Goal: Task Accomplishment & Management: Use online tool/utility

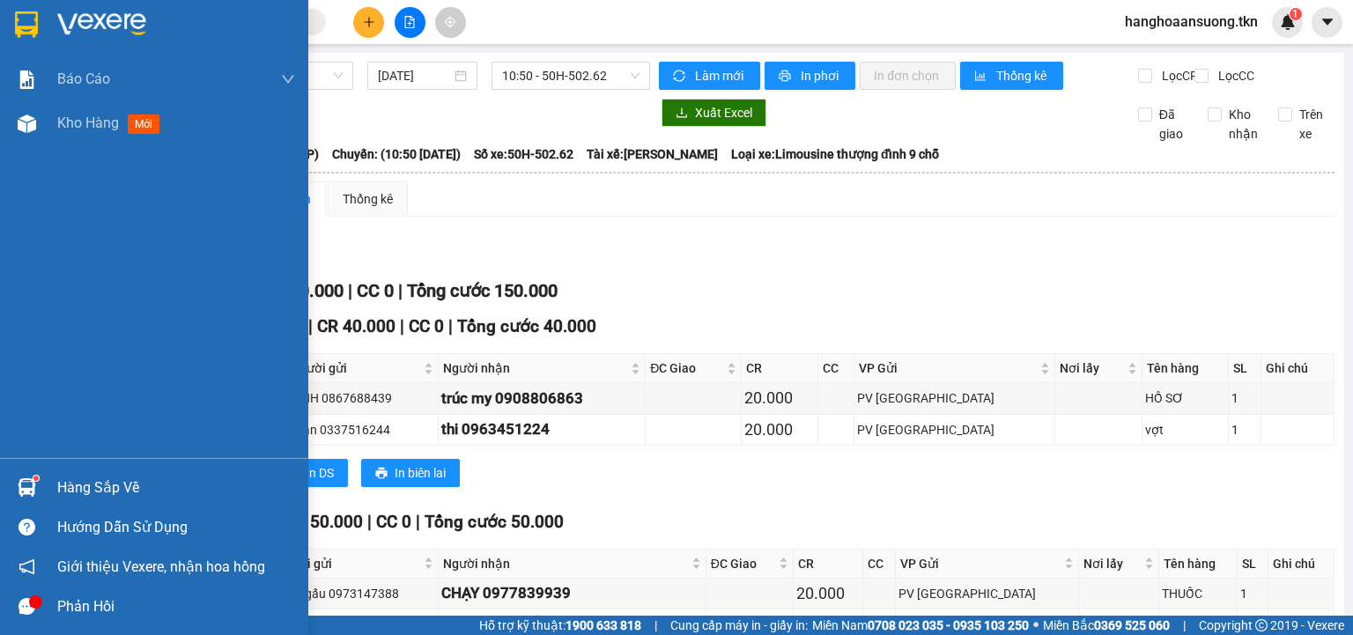
scroll to position [322, 0]
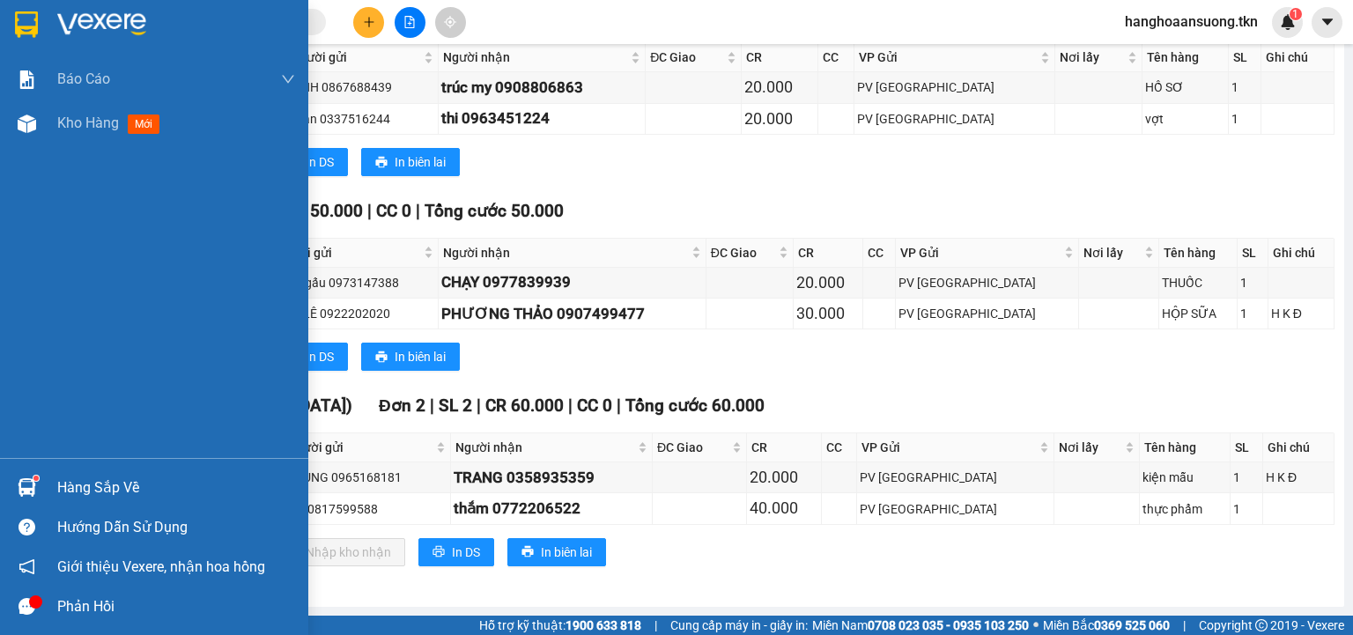
click at [27, 489] on img at bounding box center [27, 487] width 18 height 18
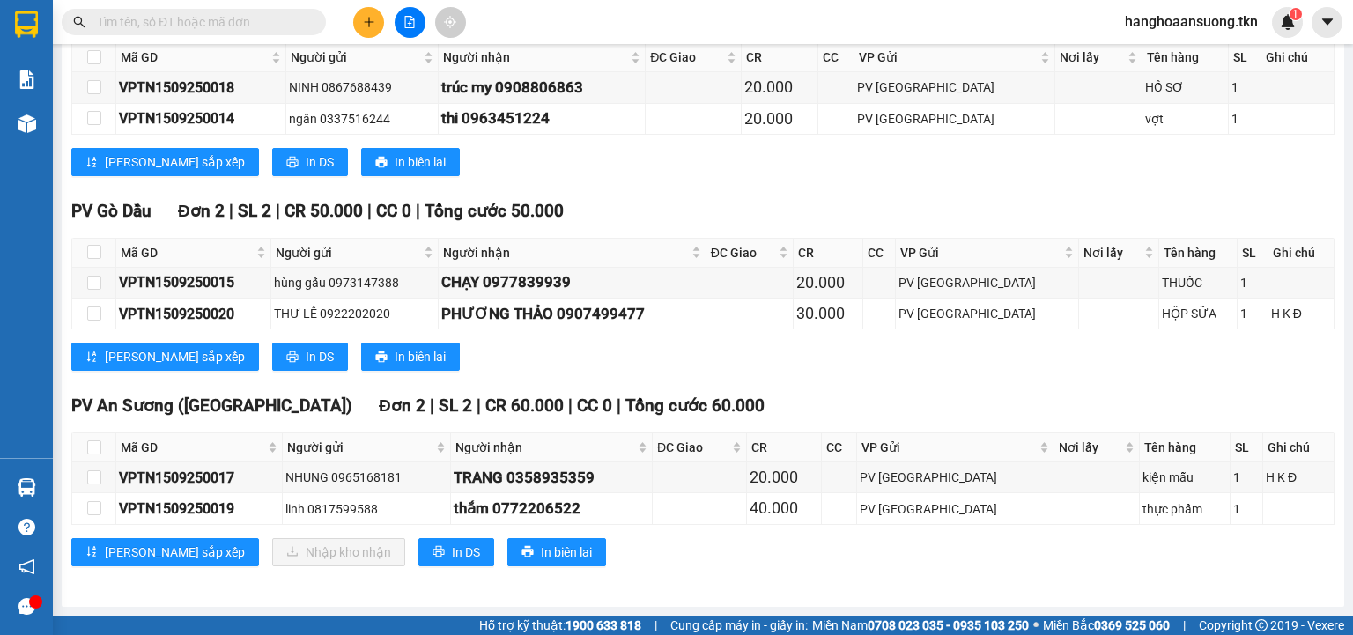
click at [848, 210] on section "Kết quả tìm kiếm ( 0 ) Bộ lọc No Data hanghoaansuong.tkn 1 Báo cáo Mẫu 1: Báo c…" at bounding box center [676, 317] width 1353 height 635
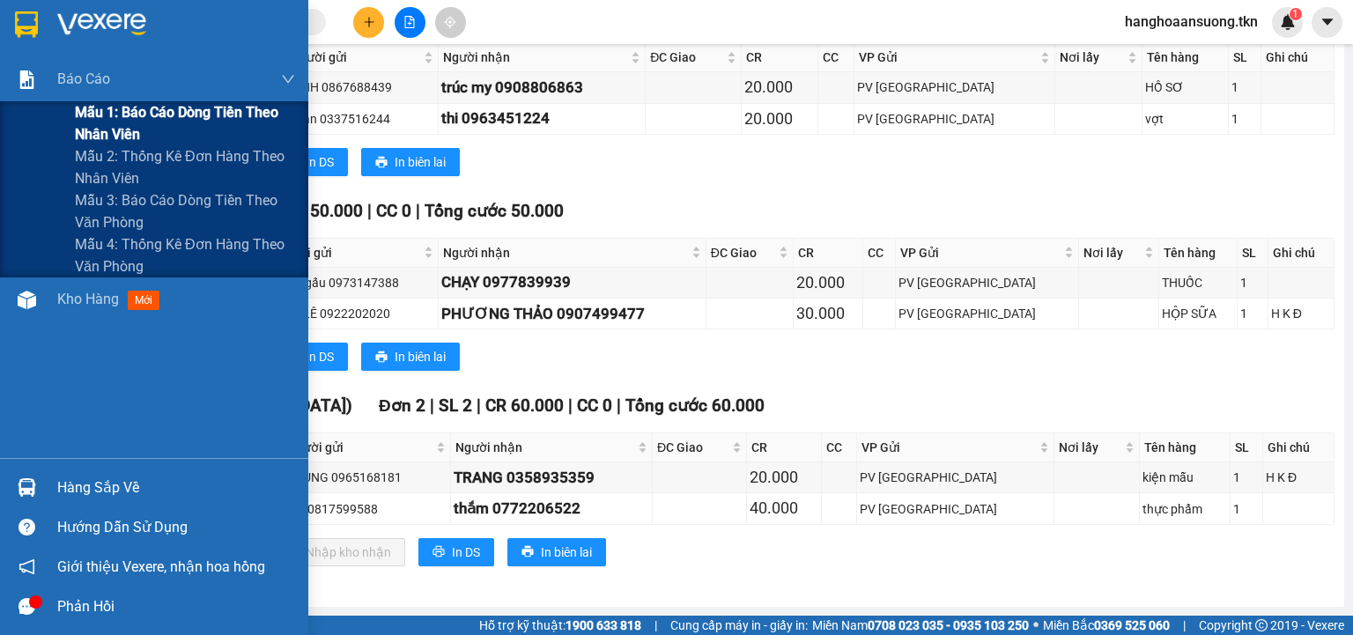
click at [47, 123] on div "Mẫu 1: Báo cáo dòng tiền theo nhân viên" at bounding box center [154, 123] width 308 height 44
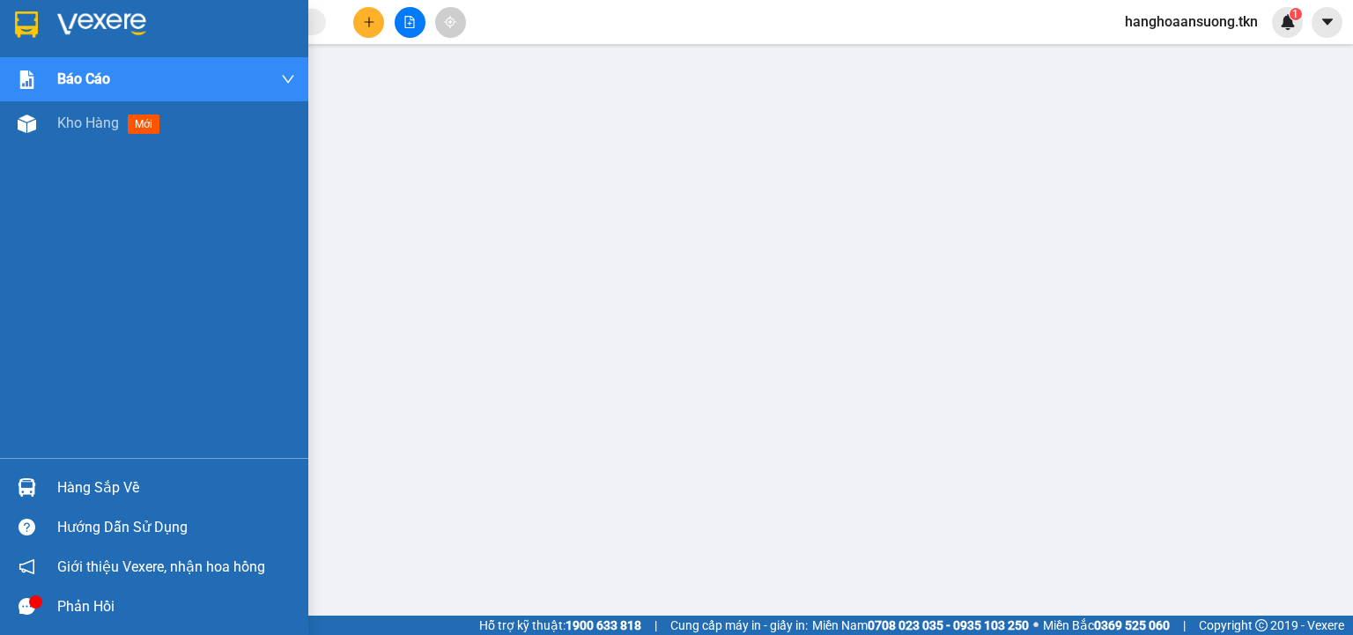
click at [78, 242] on div "Báo cáo Mẫu 1: Báo cáo dòng tiền theo nhân viên Mẫu 2: Thống kê đơn hàng theo n…" at bounding box center [154, 257] width 308 height 401
click at [16, 18] on img at bounding box center [26, 24] width 23 height 26
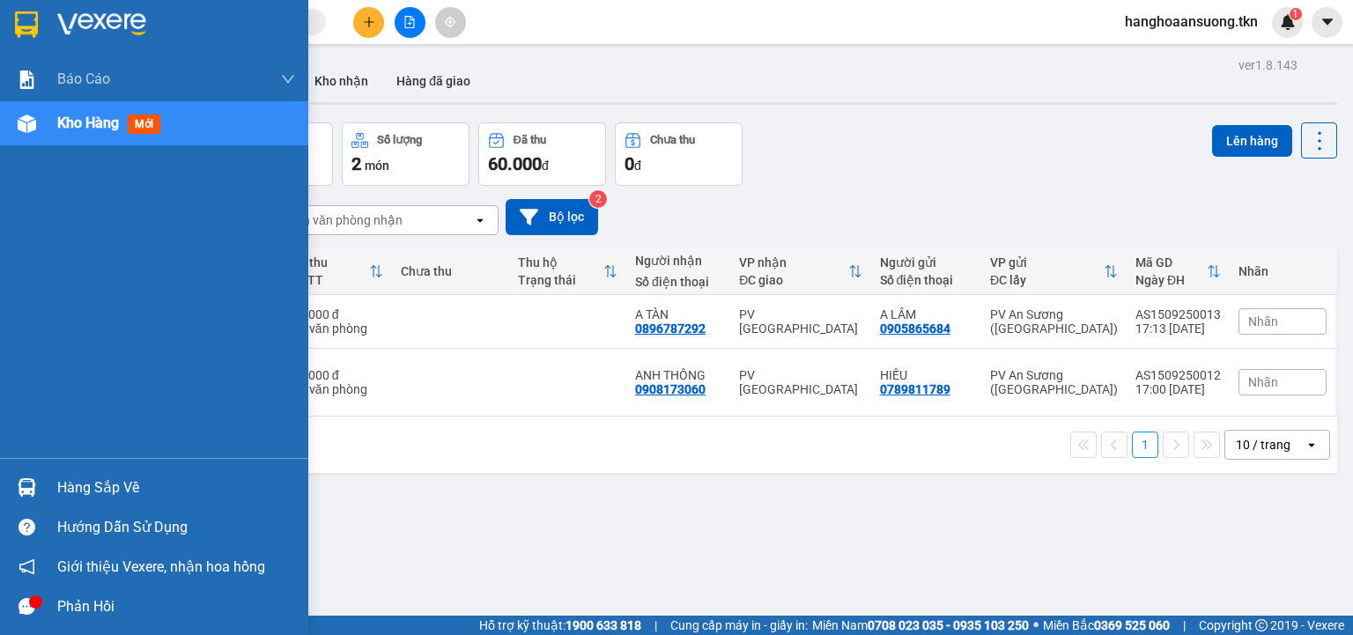
click at [31, 480] on img at bounding box center [27, 487] width 18 height 18
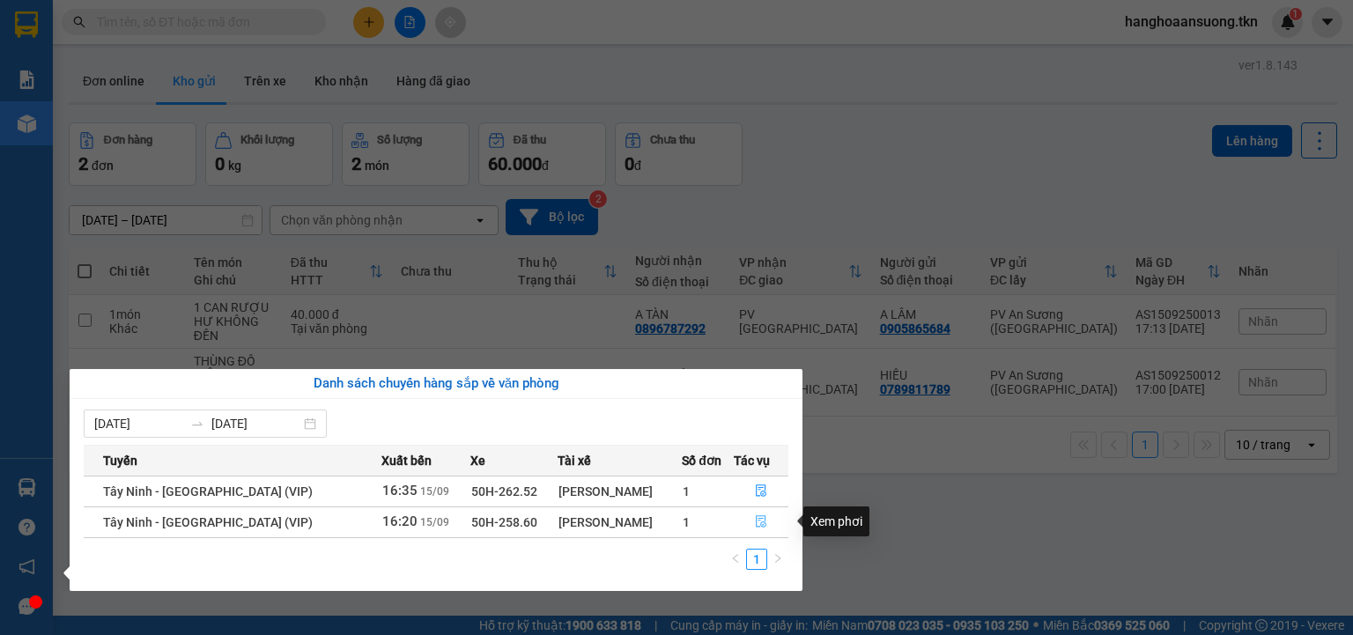
click at [759, 521] on icon "file-done" at bounding box center [761, 521] width 12 height 12
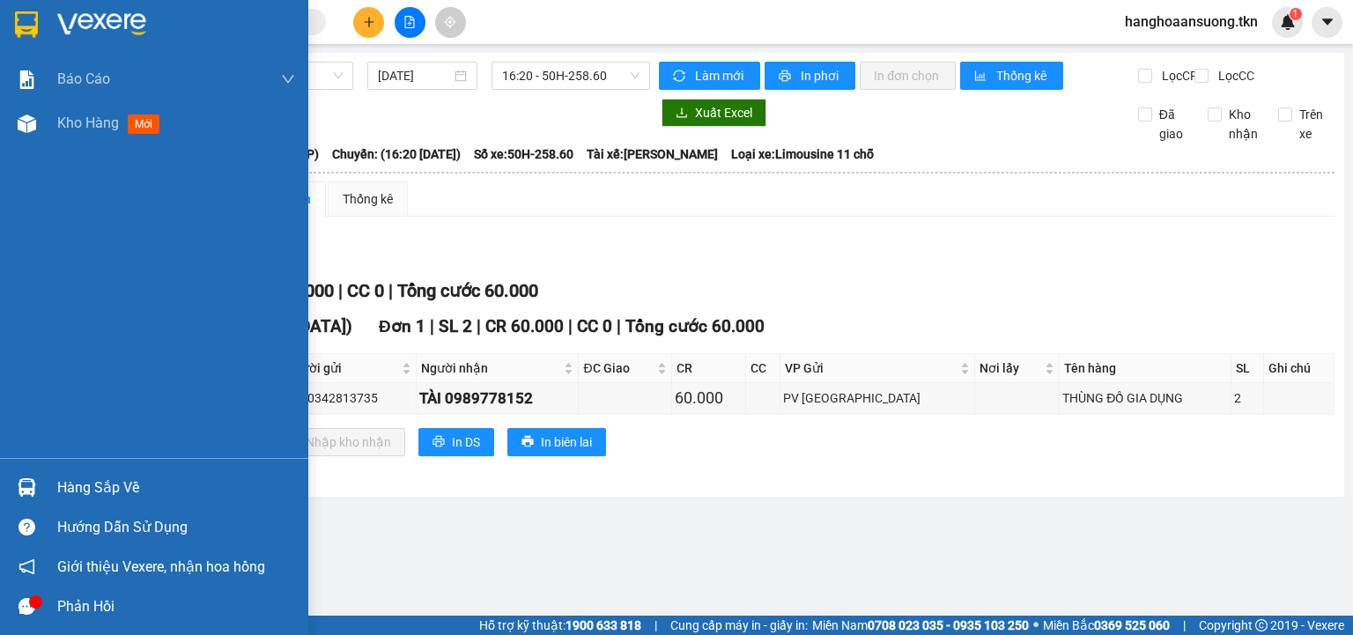
click at [35, 483] on img at bounding box center [27, 487] width 18 height 18
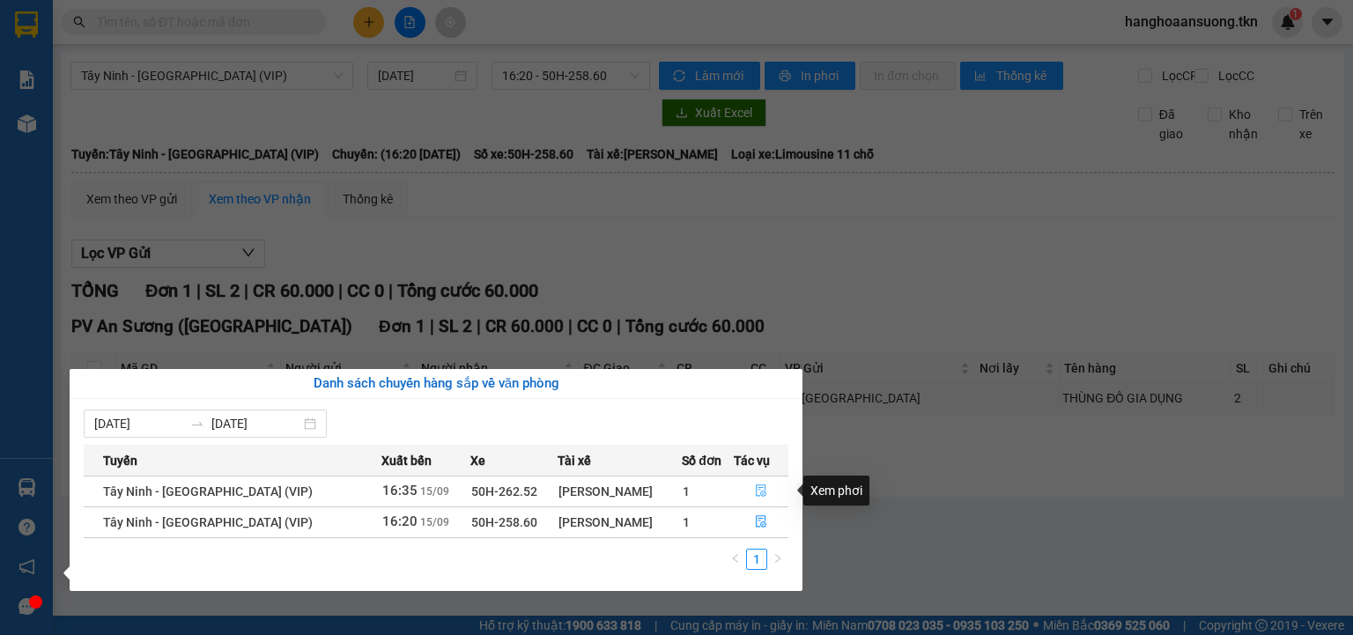
click at [749, 490] on button "button" at bounding box center [761, 491] width 53 height 28
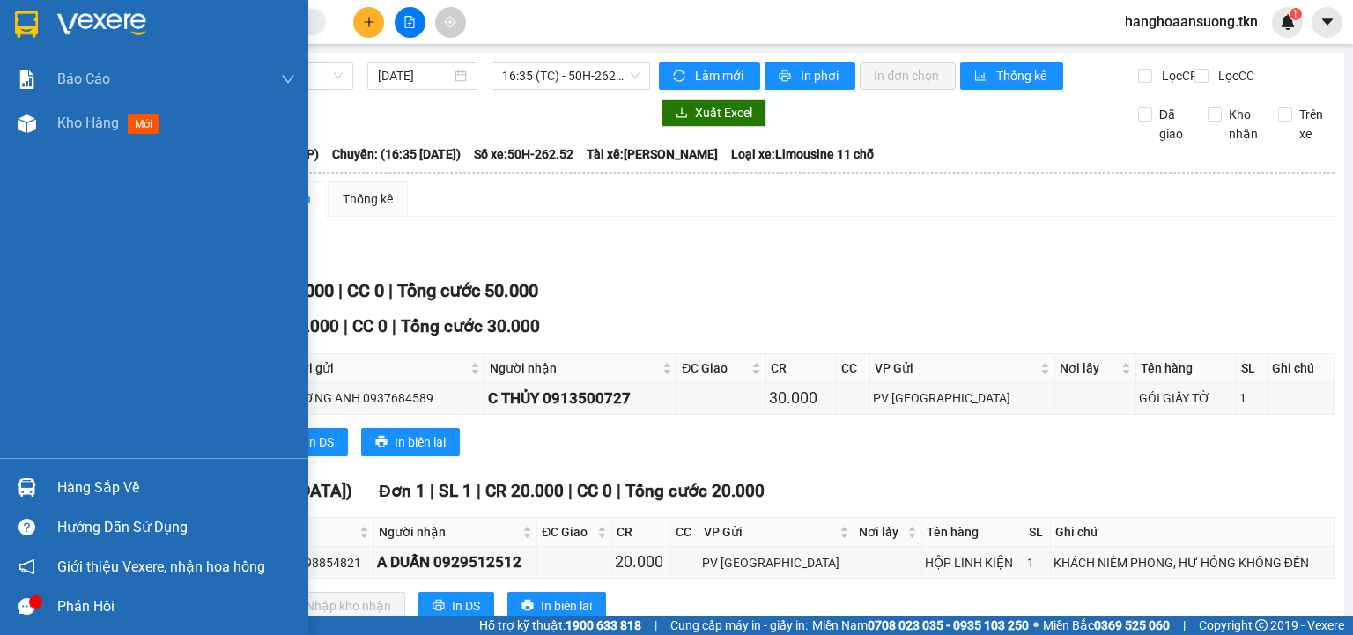
click at [45, 381] on div "Báo cáo Mẫu 1: Báo cáo dòng tiền theo nhân viên Mẫu 2: Thống kê đơn hàng theo n…" at bounding box center [154, 257] width 308 height 401
click at [20, 9] on div at bounding box center [26, 24] width 31 height 31
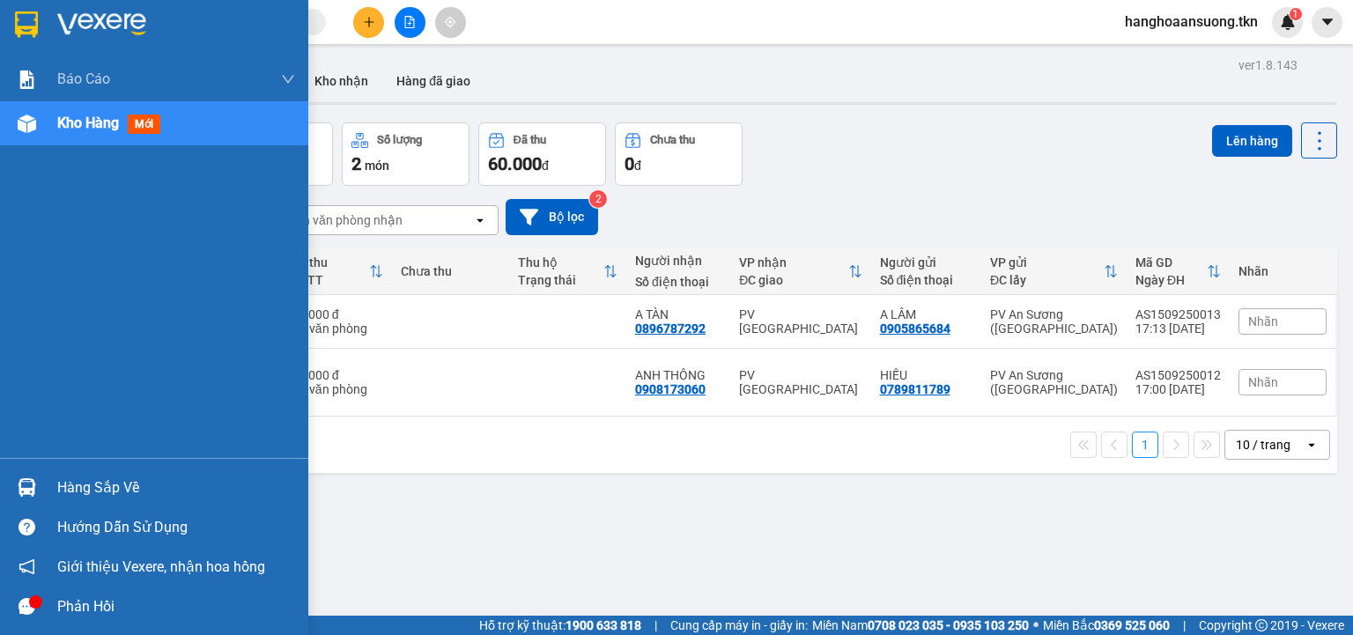
click at [32, 485] on img at bounding box center [27, 487] width 18 height 18
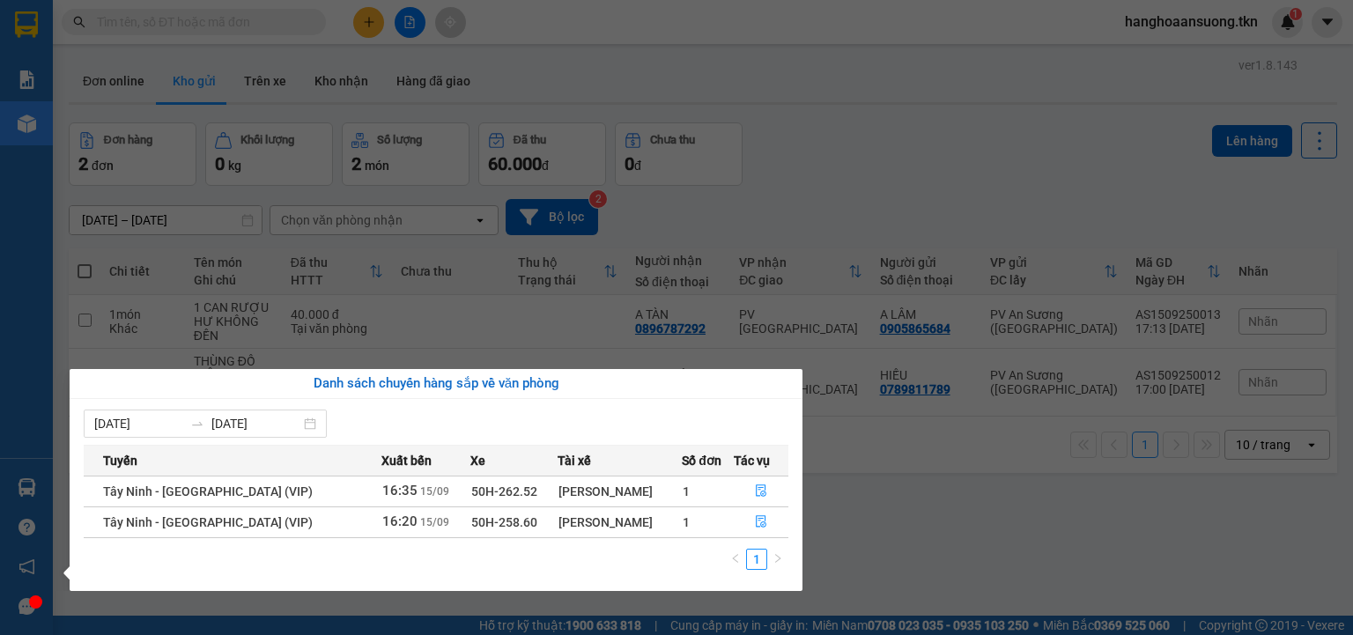
click at [691, 526] on td "1" at bounding box center [708, 521] width 52 height 31
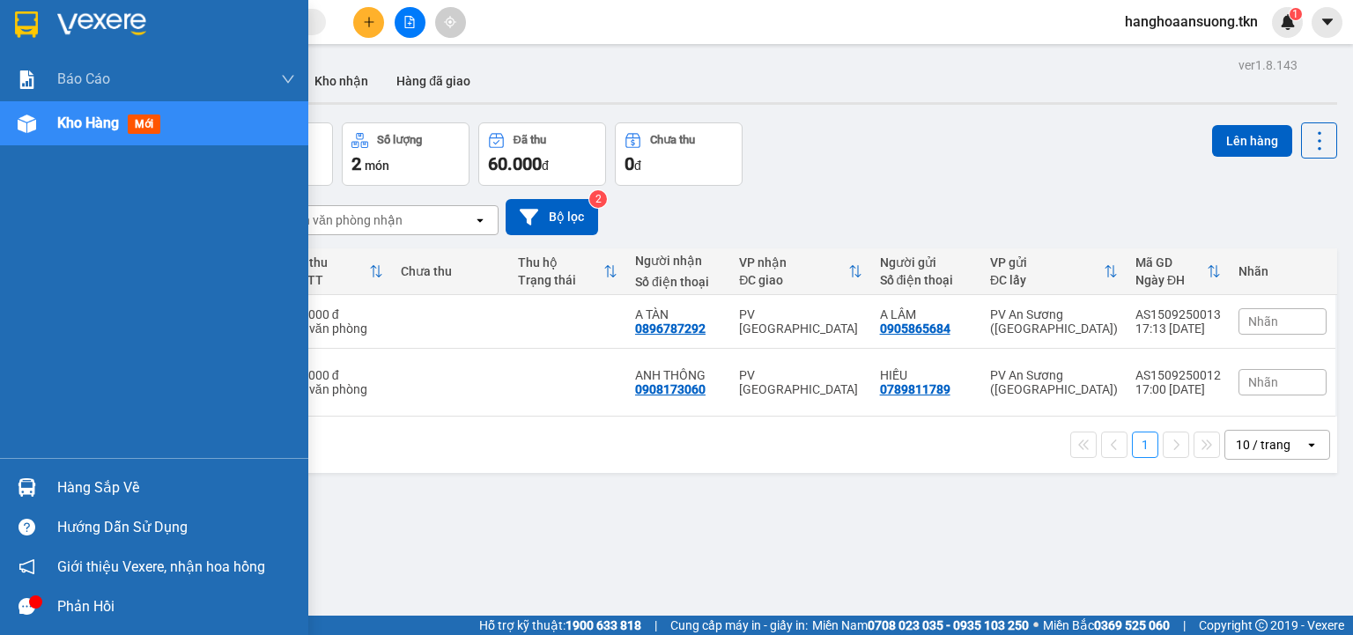
click at [30, 481] on div "Báo cáo Mẫu 1: Báo cáo dòng tiền theo nhân viên Mẫu 2: Thống kê đơn hàng theo n…" at bounding box center [154, 317] width 308 height 635
click at [30, 481] on img at bounding box center [27, 487] width 18 height 18
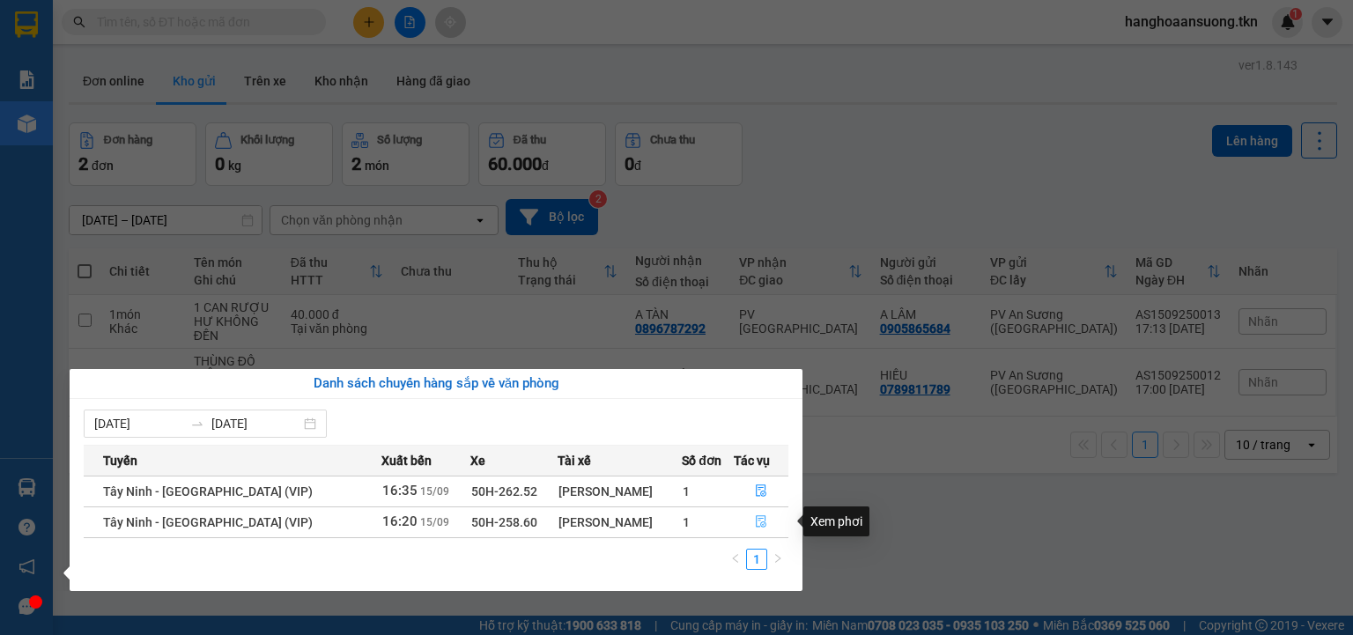
click at [761, 518] on icon "file-done" at bounding box center [761, 522] width 11 height 12
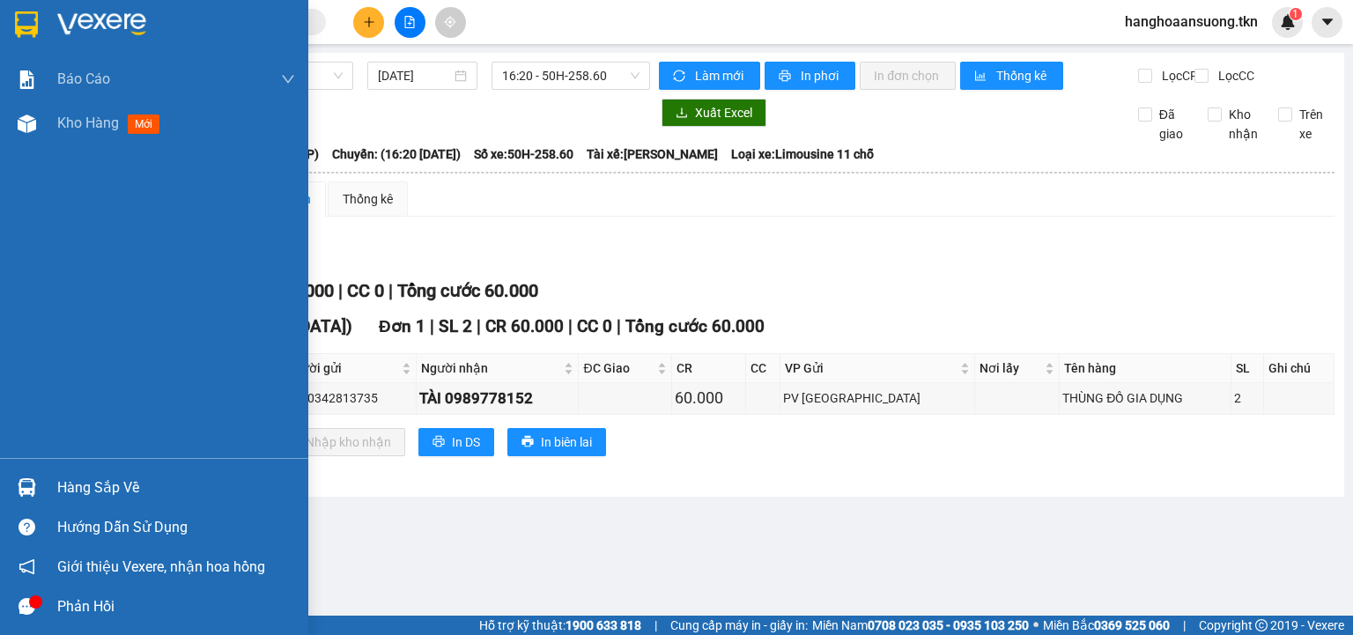
click at [26, 483] on img at bounding box center [27, 487] width 18 height 18
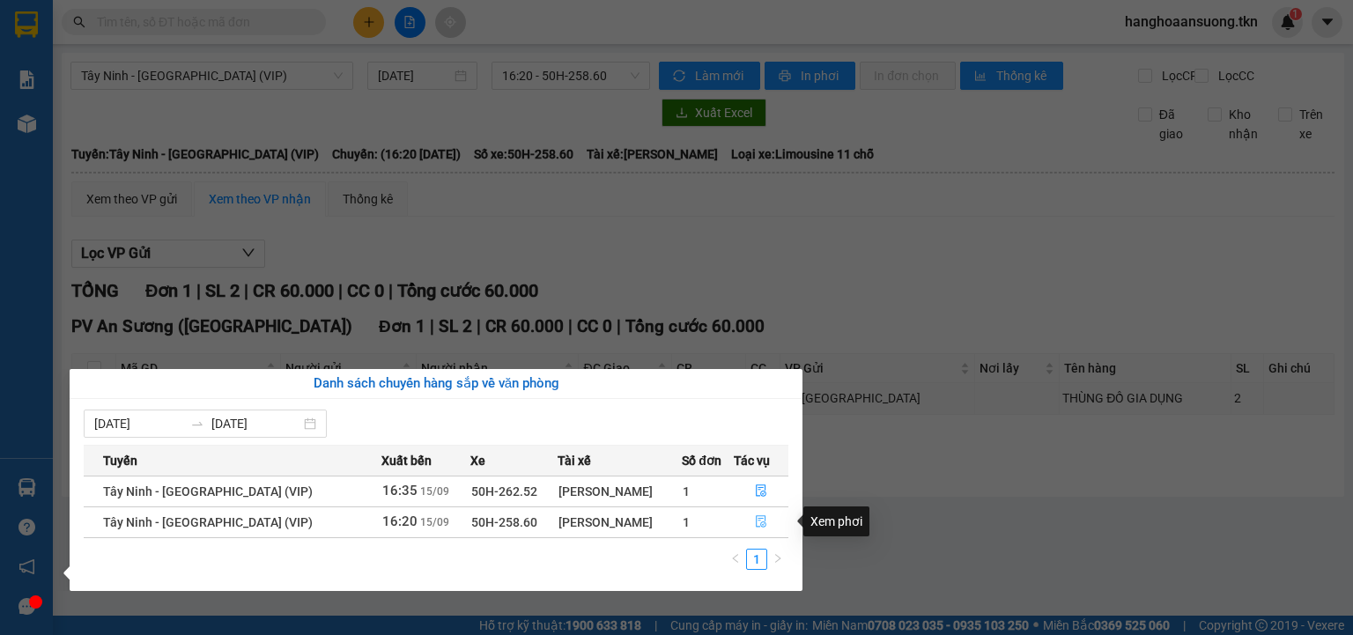
click at [757, 521] on icon "file-done" at bounding box center [761, 521] width 12 height 12
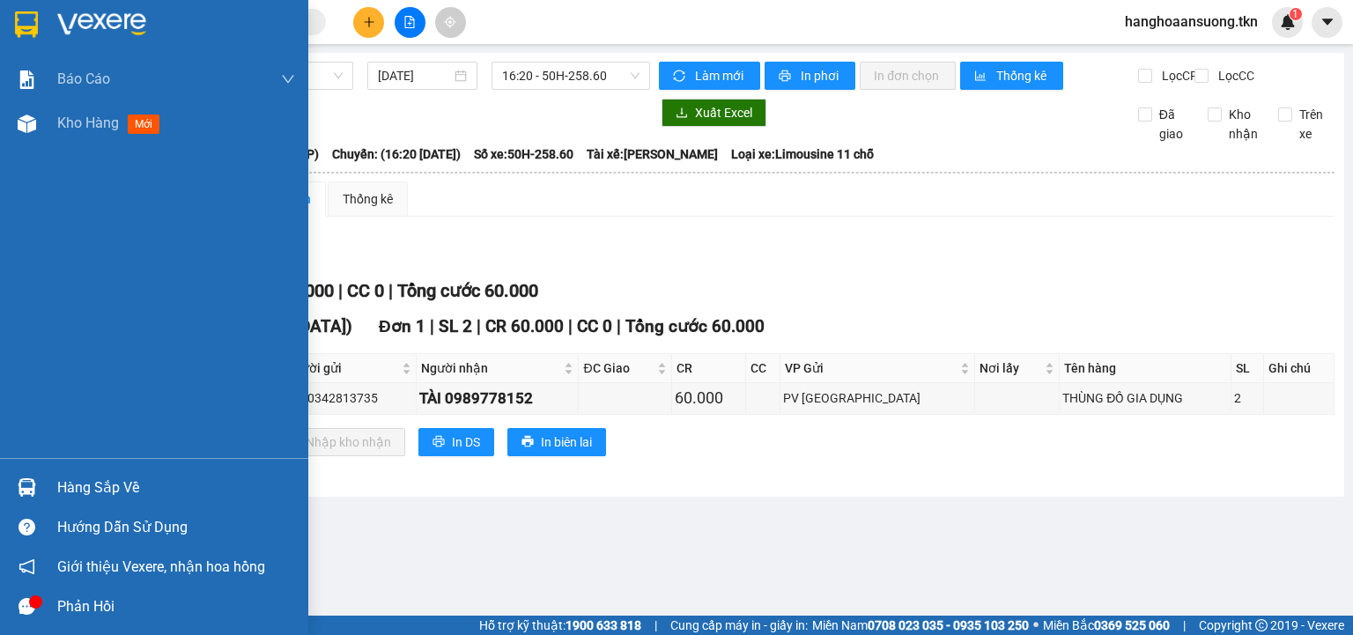
click at [14, 487] on div at bounding box center [26, 487] width 31 height 31
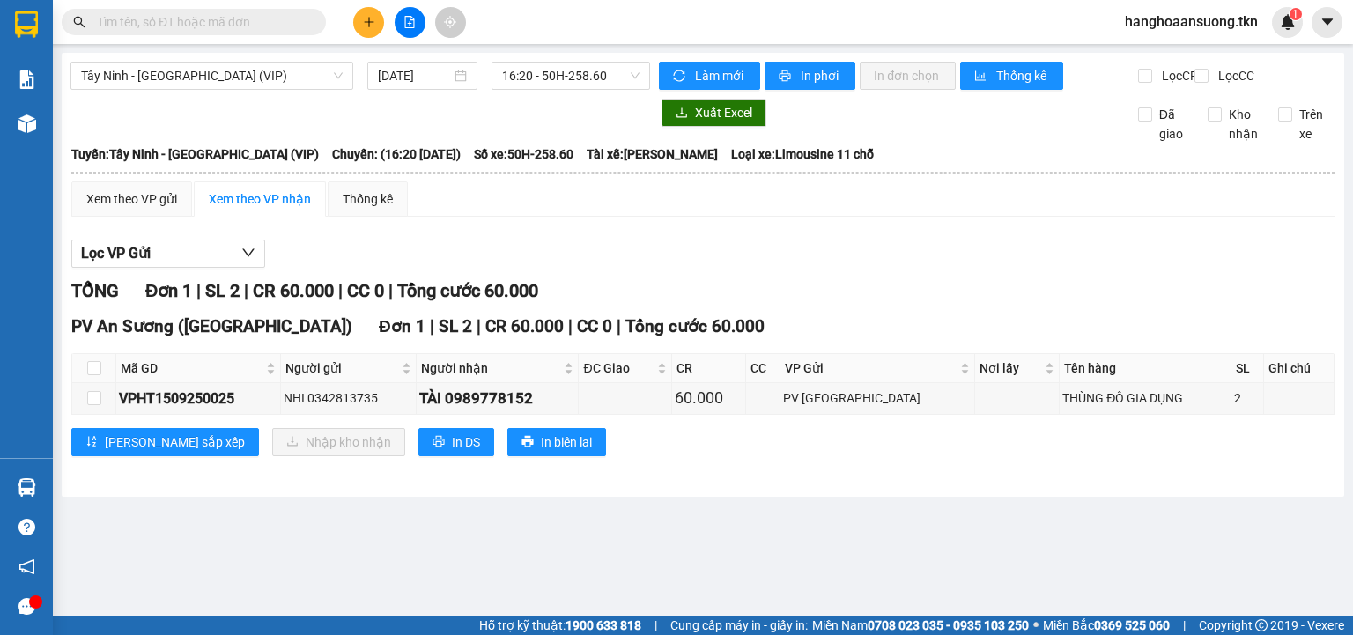
click at [661, 256] on section "Kết quả tìm kiếm ( 0 ) Bộ lọc No Data hanghoaansuong.tkn 1 Báo cáo Mẫu 1: Báo c…" at bounding box center [676, 317] width 1353 height 635
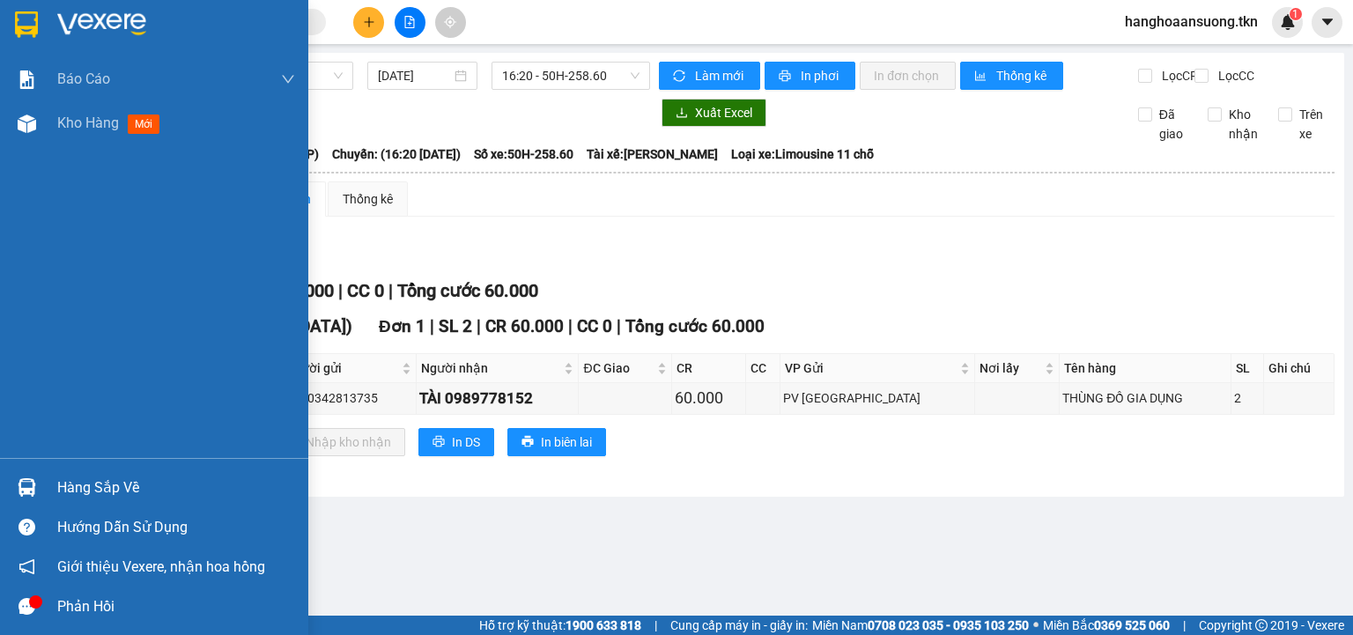
click at [11, 490] on div at bounding box center [26, 487] width 31 height 31
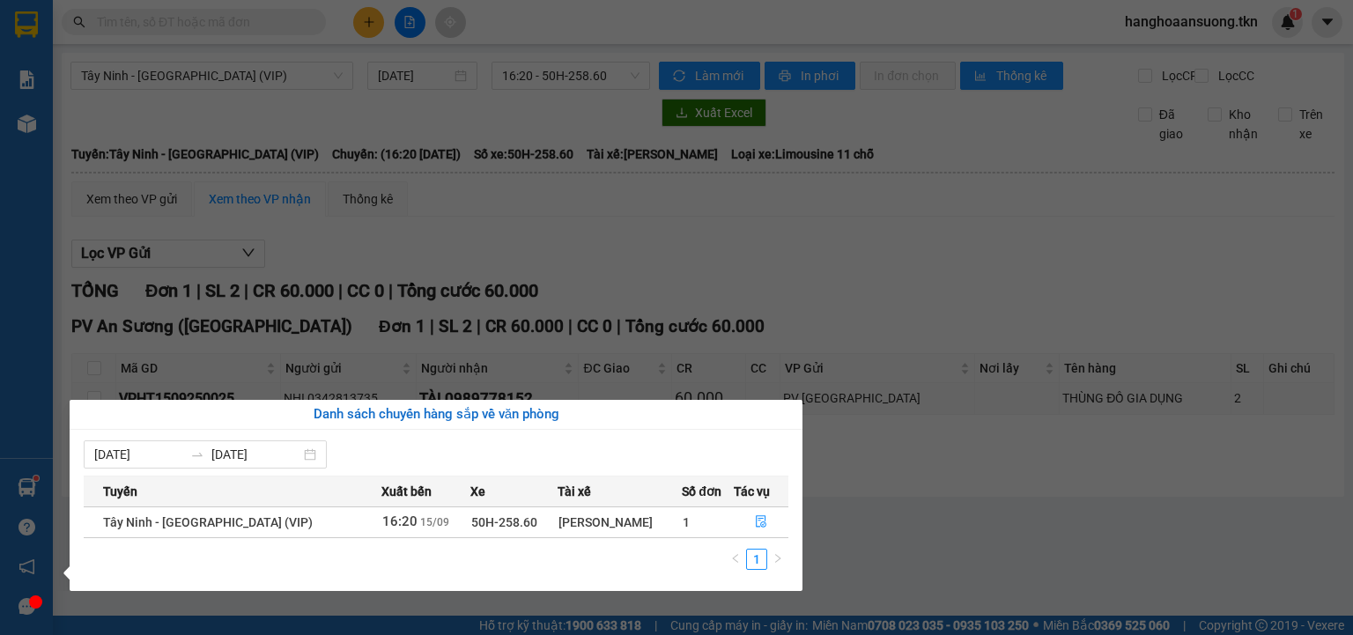
click at [648, 518] on div "[PERSON_NAME]" at bounding box center [619, 522] width 122 height 19
click at [757, 518] on icon "file-done" at bounding box center [761, 521] width 12 height 12
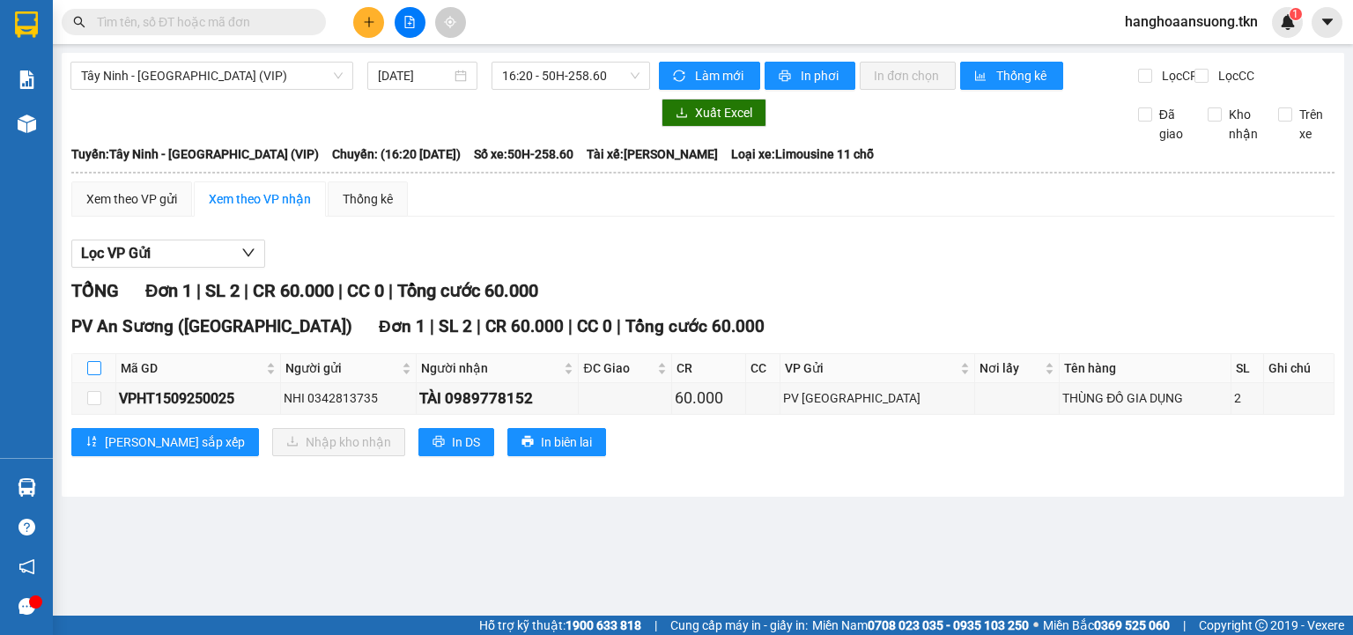
click at [94, 375] on input "checkbox" at bounding box center [94, 368] width 14 height 14
checkbox input "true"
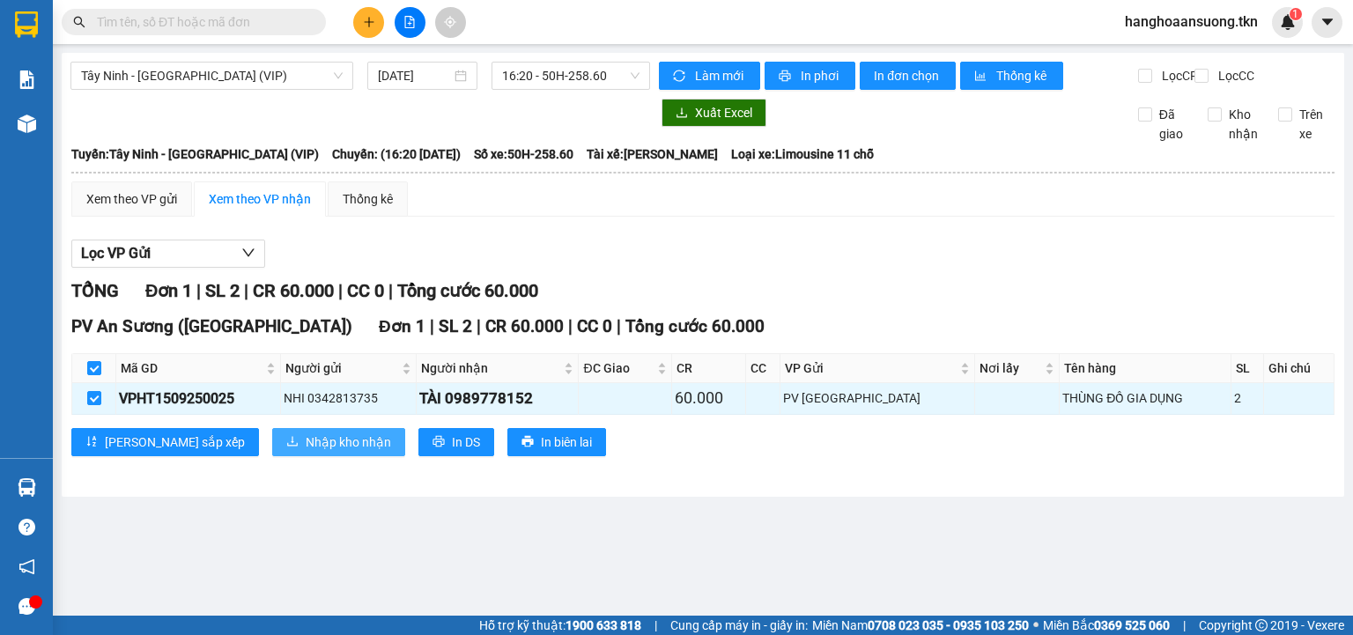
click at [306, 448] on span "Nhập kho nhận" at bounding box center [348, 441] width 85 height 19
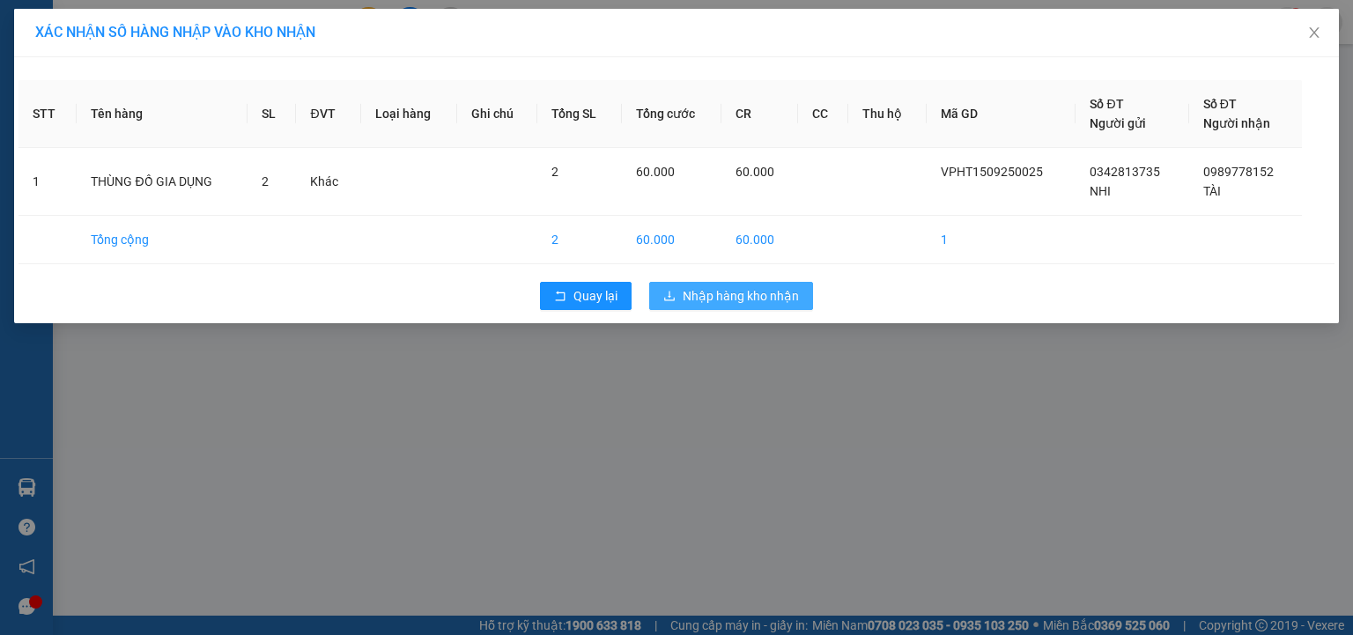
click at [712, 290] on span "Nhập hàng kho nhận" at bounding box center [741, 295] width 116 height 19
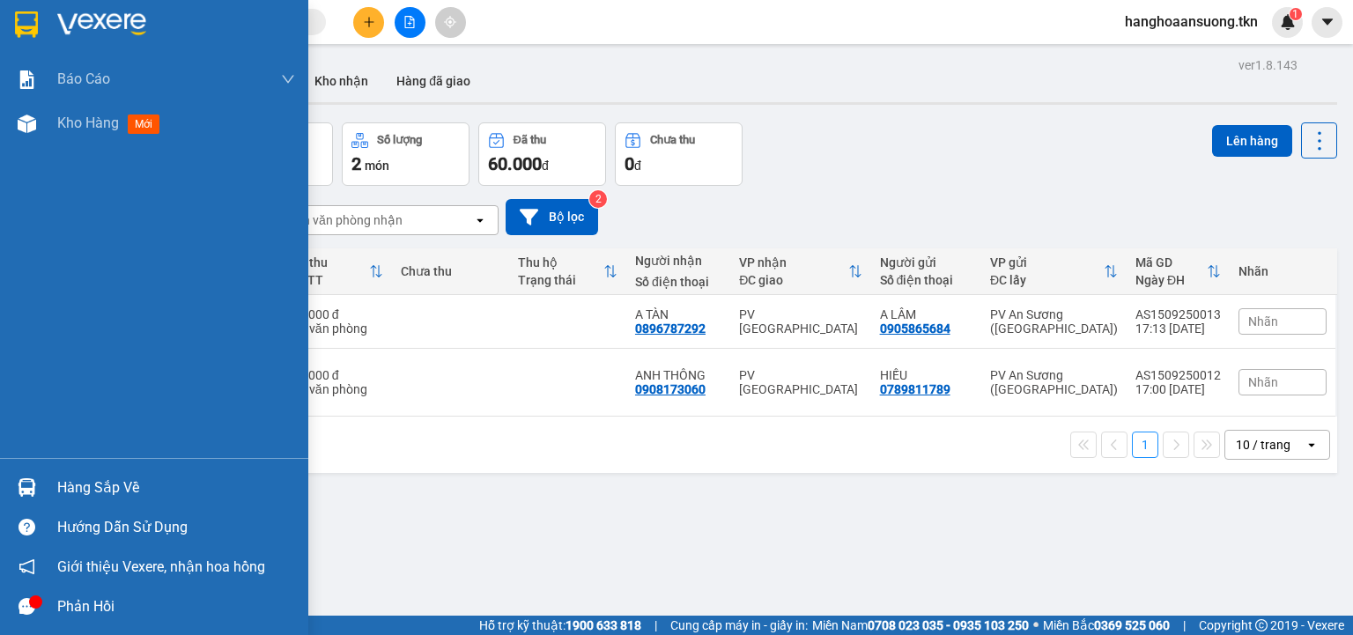
click at [19, 488] on img at bounding box center [27, 487] width 18 height 18
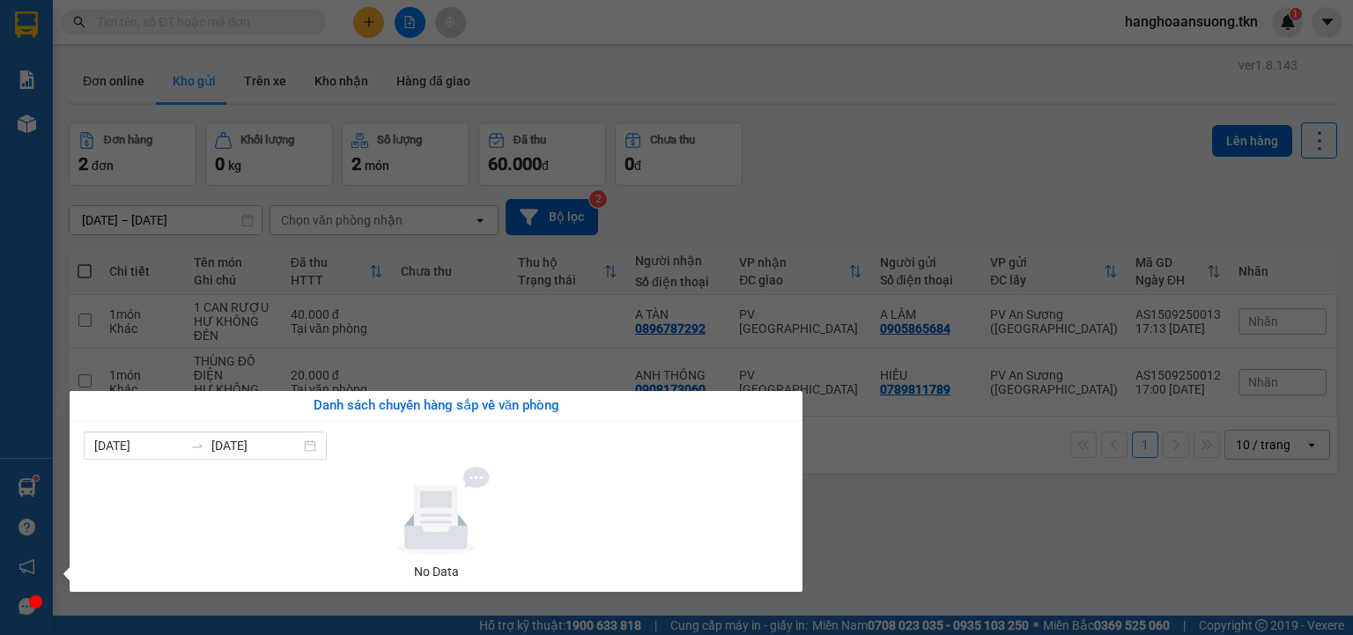
click at [951, 556] on section "Kết quả tìm kiếm ( 0 ) Bộ lọc No Data hanghoaansuong.tkn 1 Báo cáo Mẫu 1: Báo c…" at bounding box center [676, 317] width 1353 height 635
